Goal: Find specific page/section: Find specific page/section

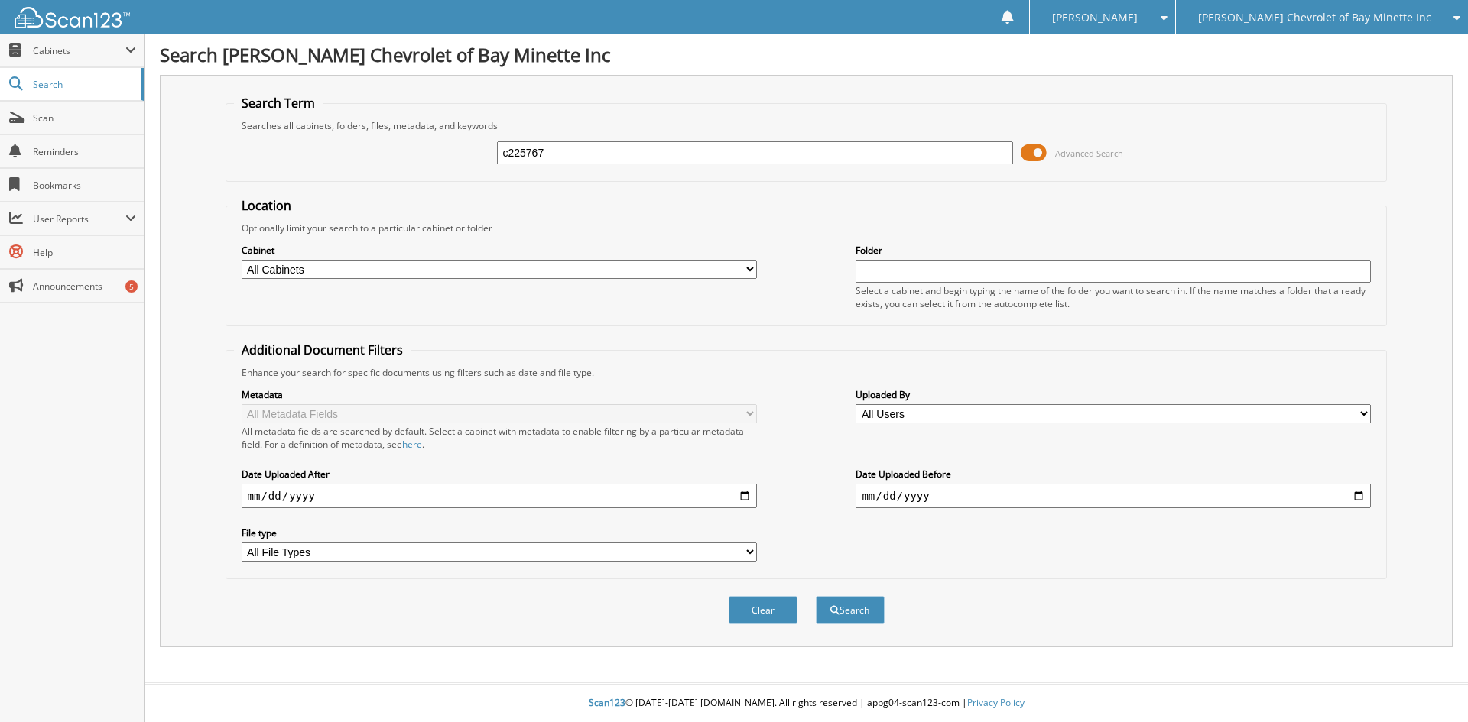
type input "c225767"
click at [816, 596] on button "Search" at bounding box center [850, 610] width 69 height 28
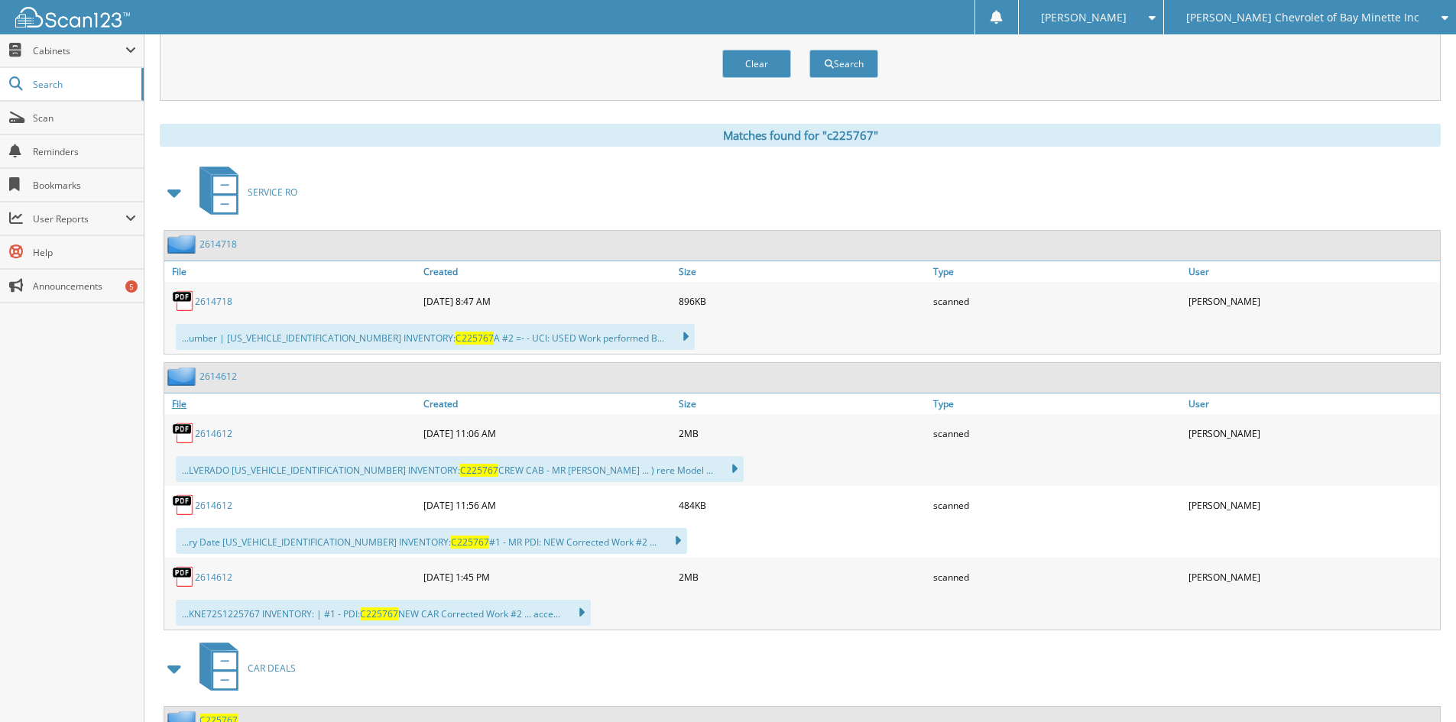
scroll to position [609, 0]
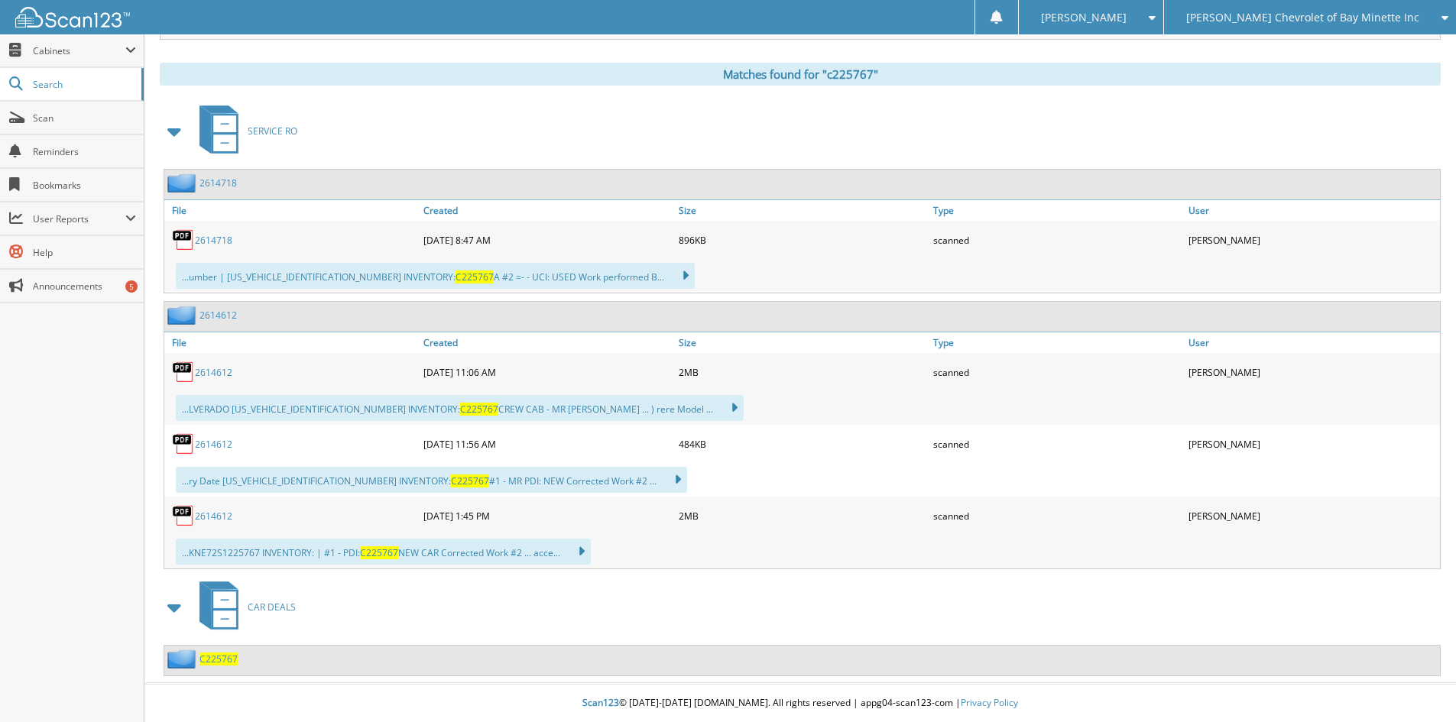
click at [222, 660] on span "C225767" at bounding box center [219, 659] width 38 height 13
